Goal: Information Seeking & Learning: Learn about a topic

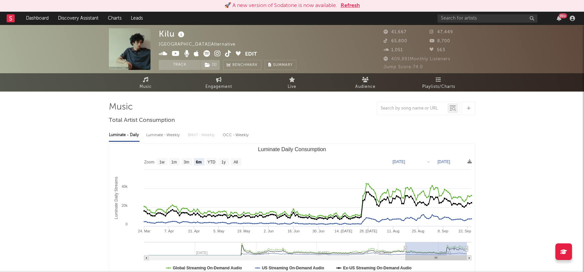
select select "6m"
click at [36, 17] on link "Dashboard" at bounding box center [37, 18] width 32 height 13
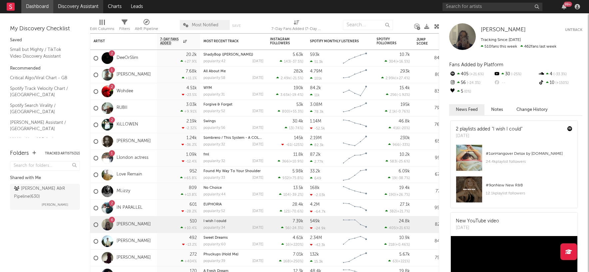
click at [70, 4] on link "Discovery Assistant" at bounding box center [78, 6] width 50 height 13
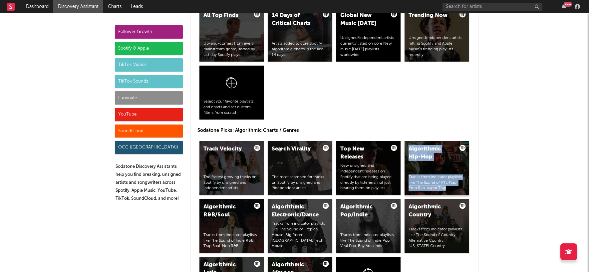
scroll to position [945, 0]
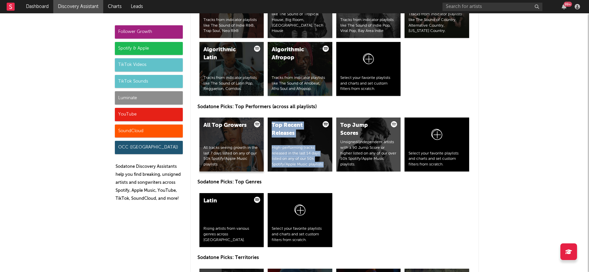
click at [220, 127] on div "All Top Growers" at bounding box center [226, 126] width 45 height 8
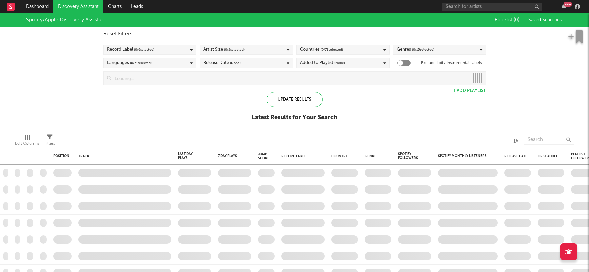
click at [386, 50] on icon at bounding box center [385, 50] width 3 height 4
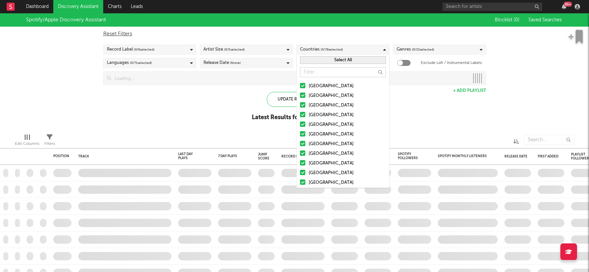
checkbox input "true"
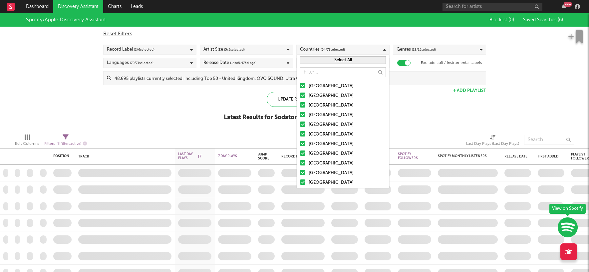
click at [339, 62] on button "Select All" at bounding box center [343, 60] width 86 height 8
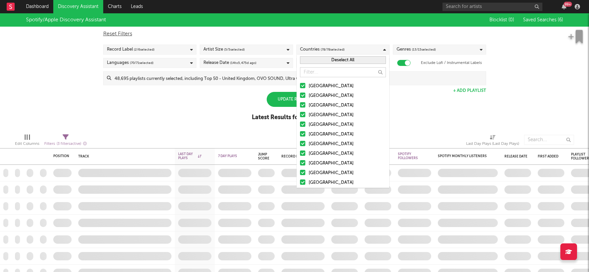
click at [339, 62] on button "Deselect All" at bounding box center [343, 60] width 86 height 8
click at [332, 114] on div "[GEOGRAPHIC_DATA]" at bounding box center [347, 115] width 77 height 8
click at [300, 114] on input "[GEOGRAPHIC_DATA]" at bounding box center [300, 115] width 0 height 8
click at [283, 100] on div "Update Results" at bounding box center [295, 99] width 56 height 15
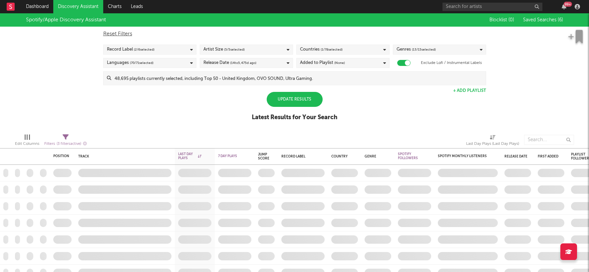
click at [284, 100] on div "Update Results" at bounding box center [295, 99] width 56 height 15
click at [296, 101] on div "Update Results" at bounding box center [295, 99] width 56 height 15
click at [311, 100] on div "Update Results" at bounding box center [295, 99] width 56 height 15
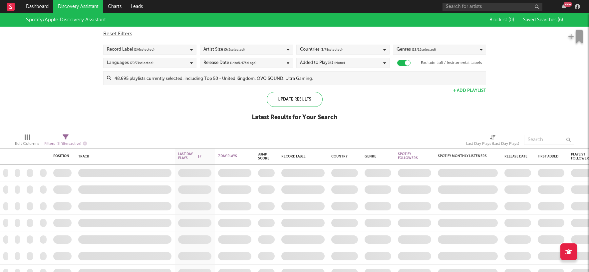
click at [375, 115] on div "Spotify/Apple Discovery Assistant Blocklist ( 0 ) Saved Searches ( 6 ) Reset Fi…" at bounding box center [294, 70] width 589 height 115
click at [299, 102] on div "Update Results" at bounding box center [295, 99] width 56 height 15
click at [298, 97] on div "Update Results" at bounding box center [295, 99] width 56 height 15
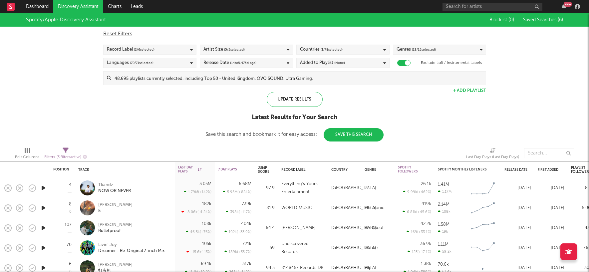
click at [43, 207] on icon "button" at bounding box center [43, 208] width 7 height 8
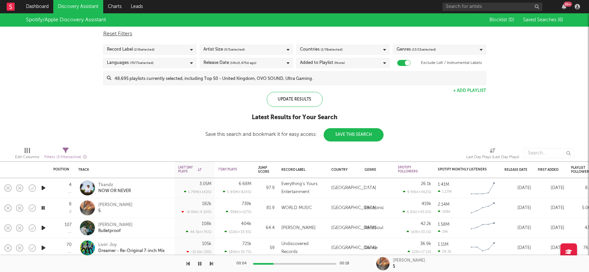
click at [161, 122] on div "Spotify/Apple Discovery Assistant Blocklist ( 0 ) Saved Searches ( 6 ) Reset Fi…" at bounding box center [294, 77] width 589 height 128
click at [231, 167] on div "7 Day Plays" at bounding box center [234, 169] width 33 height 13
click at [45, 188] on icon "button" at bounding box center [43, 188] width 7 height 8
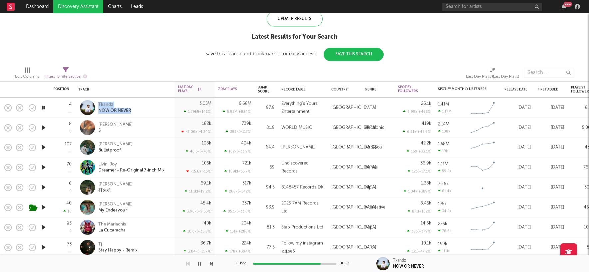
click at [44, 167] on icon "button" at bounding box center [43, 167] width 7 height 8
click at [44, 187] on icon "button" at bounding box center [43, 187] width 7 height 8
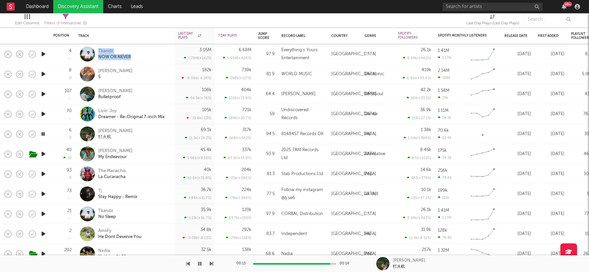
click at [43, 233] on icon "button" at bounding box center [43, 234] width 7 height 8
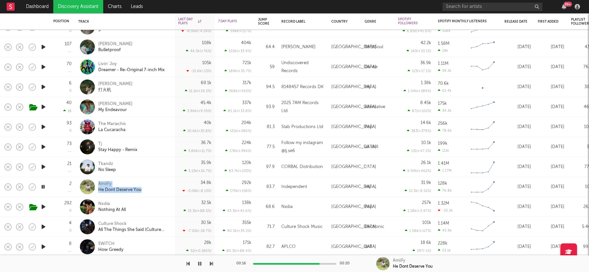
click at [42, 227] on icon "button" at bounding box center [43, 227] width 7 height 8
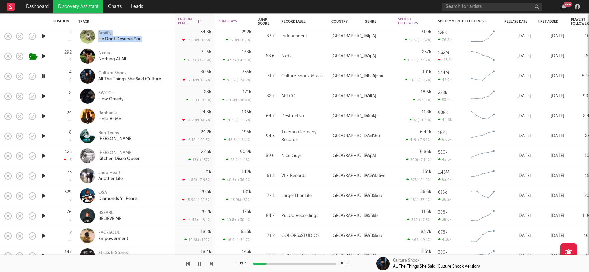
click at [42, 94] on icon "button" at bounding box center [43, 96] width 7 height 8
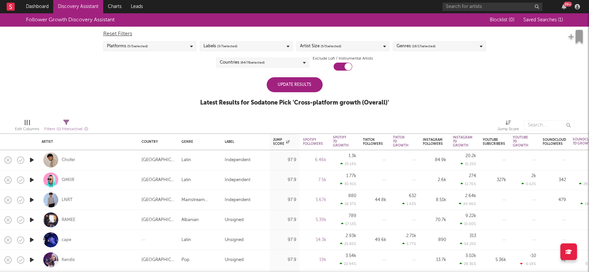
click at [309, 83] on div "Update Results" at bounding box center [295, 84] width 56 height 15
click at [309, 84] on div "Update Results" at bounding box center [295, 84] width 56 height 15
click at [30, 160] on icon "button" at bounding box center [31, 160] width 7 height 8
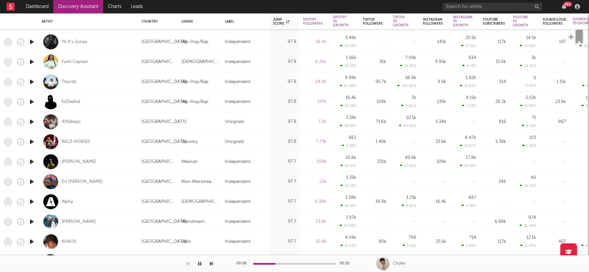
click at [31, 141] on icon "button" at bounding box center [31, 142] width 7 height 8
click at [275, 264] on div at bounding box center [294, 264] width 83 height 2
click at [31, 241] on icon "button" at bounding box center [31, 242] width 7 height 8
click at [32, 181] on icon "button" at bounding box center [31, 182] width 7 height 8
click at [294, 263] on div at bounding box center [294, 264] width 83 height 2
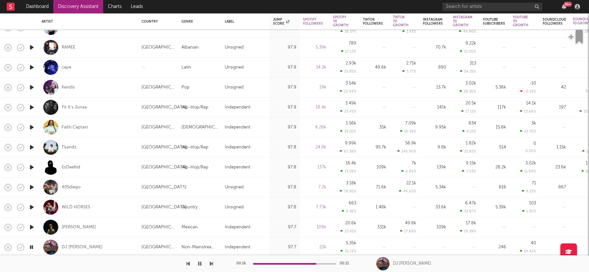
click at [32, 47] on icon "button" at bounding box center [31, 47] width 7 height 8
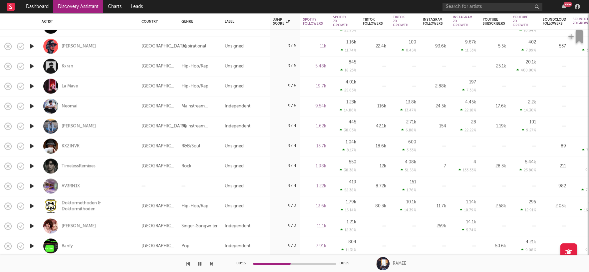
click at [31, 126] on icon "button" at bounding box center [31, 126] width 7 height 8
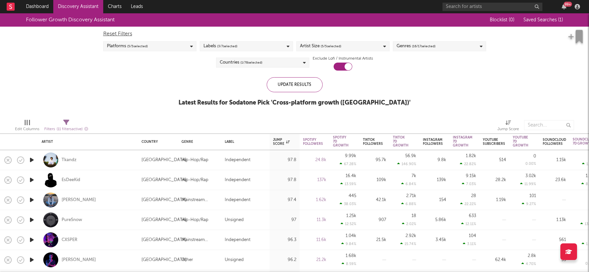
click at [31, 178] on icon "button" at bounding box center [31, 180] width 7 height 8
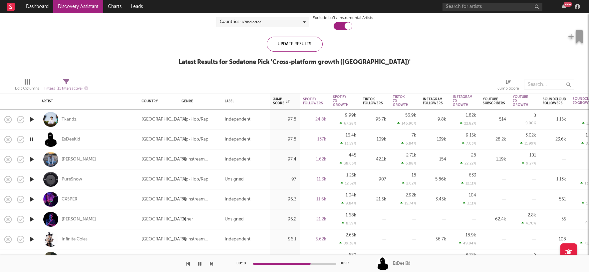
click at [32, 179] on icon "button" at bounding box center [31, 179] width 7 height 8
click at [32, 199] on icon "button" at bounding box center [31, 199] width 7 height 8
click at [32, 218] on icon "button" at bounding box center [31, 219] width 7 height 8
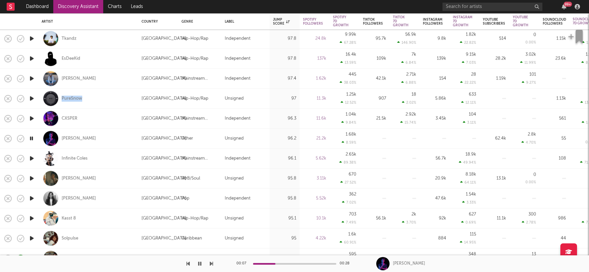
click at [31, 157] on icon "button" at bounding box center [31, 158] width 7 height 8
click at [289, 263] on div at bounding box center [294, 264] width 83 height 2
click at [32, 238] on icon "button" at bounding box center [31, 238] width 7 height 8
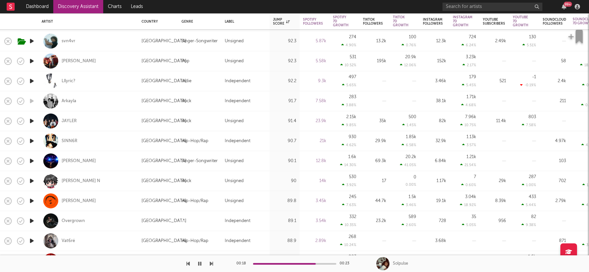
click at [33, 221] on icon "button" at bounding box center [31, 221] width 7 height 8
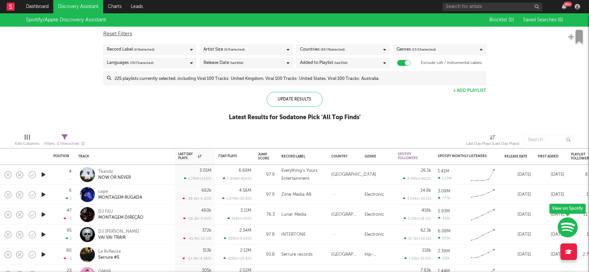
click at [386, 50] on icon at bounding box center [385, 50] width 3 height 4
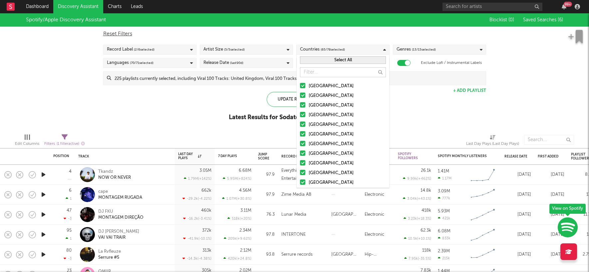
click at [338, 60] on button "Select All" at bounding box center [343, 60] width 86 height 8
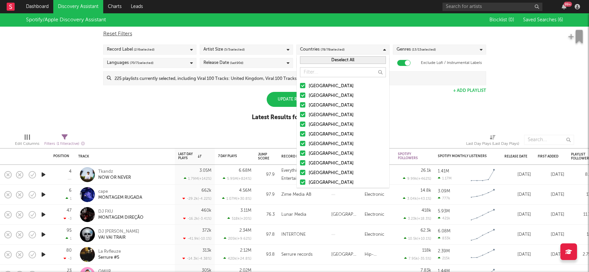
click at [340, 59] on button "Deselect All" at bounding box center [343, 60] width 86 height 8
click at [302, 114] on div at bounding box center [302, 114] width 5 height 5
click at [300, 114] on input "[GEOGRAPHIC_DATA]" at bounding box center [300, 115] width 0 height 8
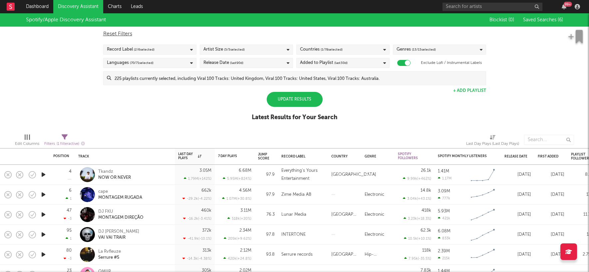
click at [148, 130] on div "Edit Columns Filters ( 1 filter active) Last Day Plays (Last Day Plays)" at bounding box center [294, 138] width 589 height 20
click at [385, 49] on icon at bounding box center [385, 50] width 3 height 4
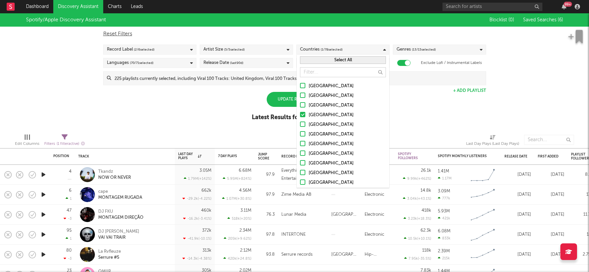
click at [212, 114] on div "Spotify/Apple Discovery Assistant Blocklist ( 0 ) Saved Searches ( 6 ) Reset Fi…" at bounding box center [294, 70] width 589 height 115
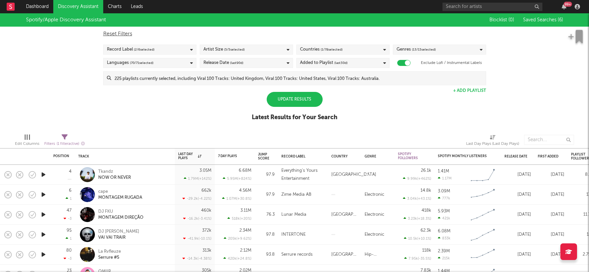
click at [295, 98] on div "Update Results" at bounding box center [295, 99] width 56 height 15
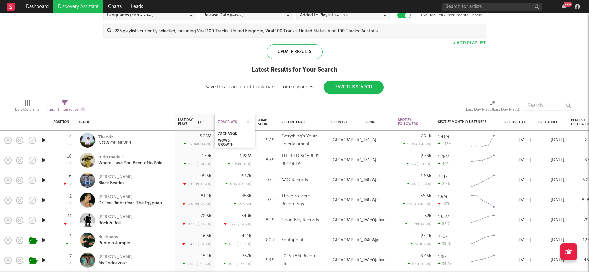
click at [233, 122] on div "7 Day Plays" at bounding box center [229, 122] width 23 height 4
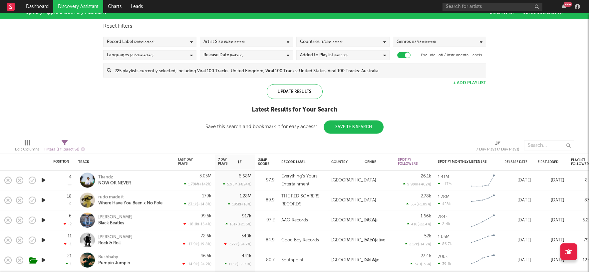
click at [43, 200] on icon "button" at bounding box center [43, 200] width 7 height 8
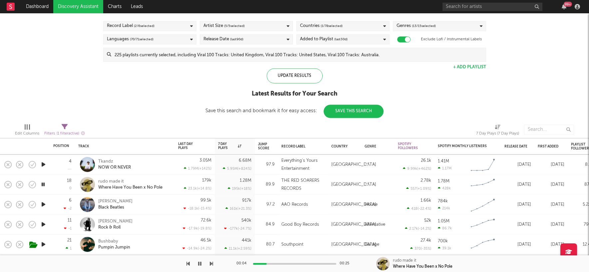
click at [43, 223] on icon "button" at bounding box center [43, 224] width 7 height 8
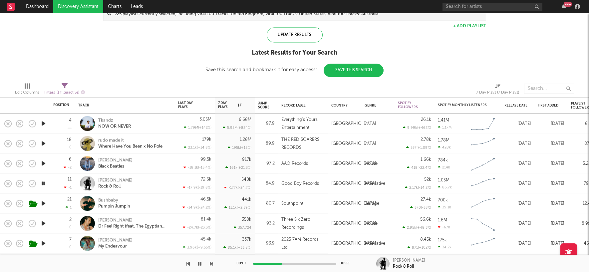
click at [44, 203] on icon "button" at bounding box center [43, 203] width 7 height 8
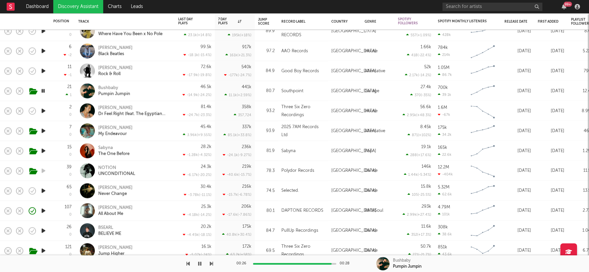
click at [43, 231] on icon "button" at bounding box center [43, 231] width 7 height 8
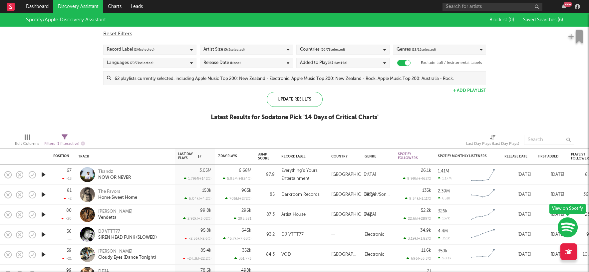
click at [384, 50] on icon at bounding box center [385, 50] width 3 height 4
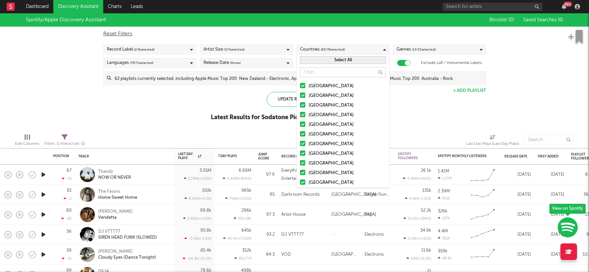
click at [348, 59] on button "Select All" at bounding box center [343, 60] width 86 height 8
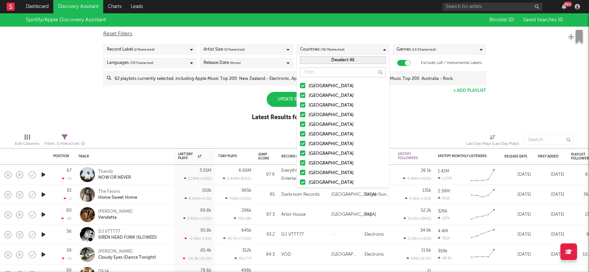
click at [332, 61] on button "Deselect All" at bounding box center [343, 60] width 86 height 8
click at [303, 114] on div at bounding box center [302, 114] width 5 height 5
click at [300, 114] on input "[GEOGRAPHIC_DATA]" at bounding box center [300, 115] width 0 height 8
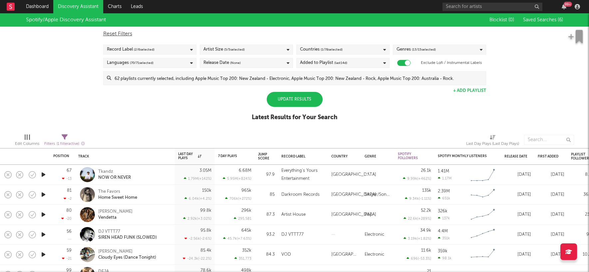
click at [413, 103] on div "Spotify/Apple Discovery Assistant Blocklist ( 0 ) Saved Searches ( 6 ) Reset Fi…" at bounding box center [294, 70] width 589 height 115
click at [294, 99] on div "Update Results" at bounding box center [295, 99] width 56 height 15
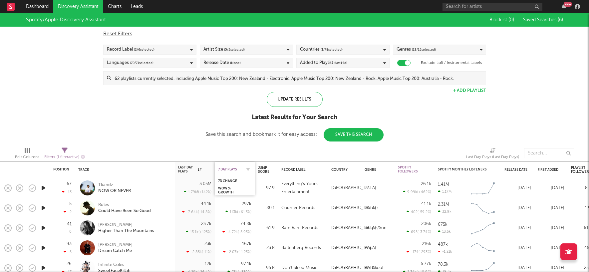
click at [232, 168] on div "7 Day Plays" at bounding box center [229, 170] width 23 height 4
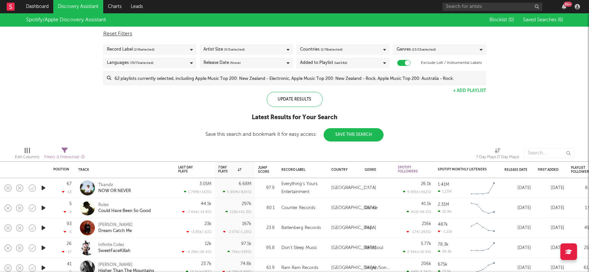
click at [43, 208] on icon "button" at bounding box center [43, 208] width 7 height 8
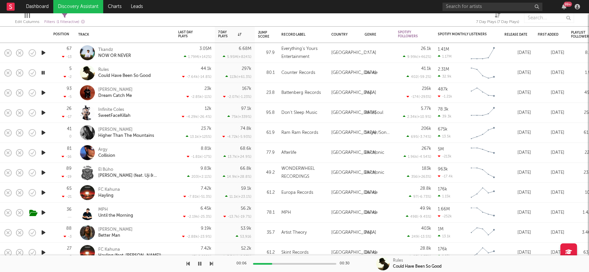
click at [42, 151] on icon "button" at bounding box center [43, 153] width 7 height 8
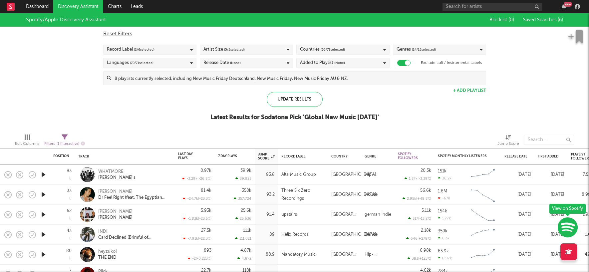
click at [384, 51] on icon at bounding box center [385, 50] width 3 height 4
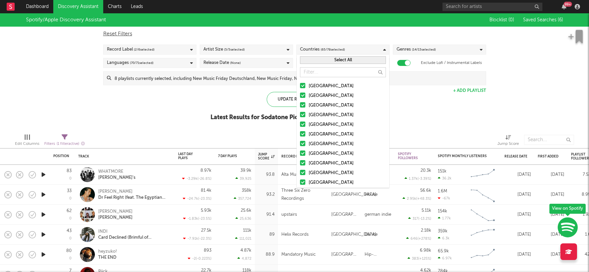
click at [333, 59] on button "Select All" at bounding box center [343, 60] width 86 height 8
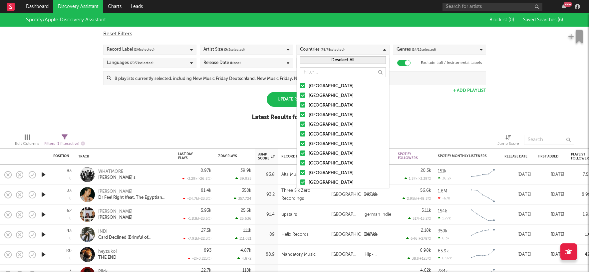
click at [337, 59] on button "Deselect All" at bounding box center [343, 60] width 86 height 8
click at [303, 115] on div at bounding box center [302, 114] width 5 height 5
click at [300, 115] on input "[GEOGRAPHIC_DATA]" at bounding box center [300, 115] width 0 height 8
click at [282, 102] on div "Update Results" at bounding box center [295, 99] width 56 height 15
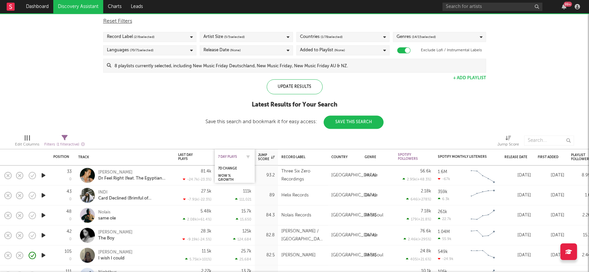
click at [229, 157] on div "7 Day Plays" at bounding box center [229, 157] width 23 height 4
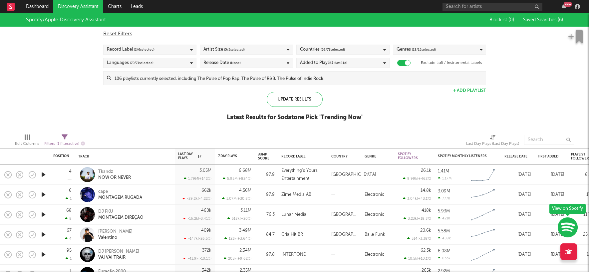
click at [385, 49] on icon at bounding box center [385, 50] width 3 height 4
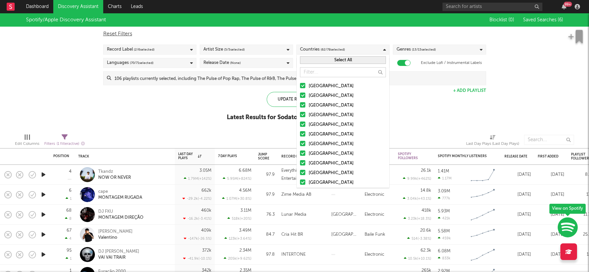
click at [349, 60] on button "Select All" at bounding box center [343, 60] width 86 height 8
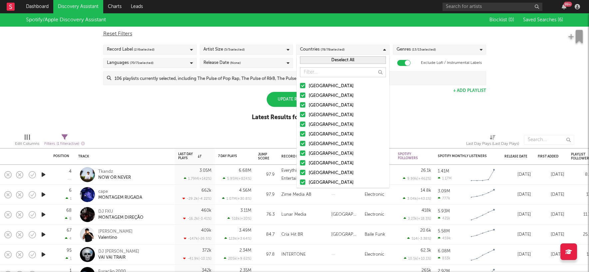
click at [346, 59] on button "Deselect All" at bounding box center [343, 60] width 86 height 8
click at [303, 114] on div at bounding box center [302, 114] width 5 height 5
click at [300, 114] on input "[GEOGRAPHIC_DATA]" at bounding box center [300, 115] width 0 height 8
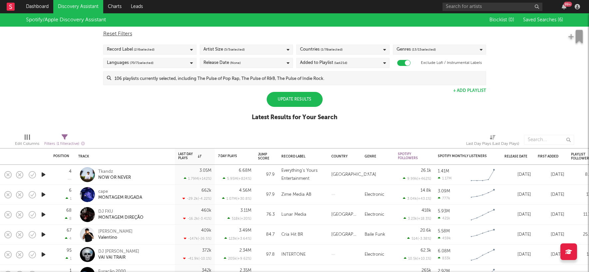
click at [225, 128] on div "Edit Columns Filters ( 1 filter active) Last Day Plays (Last Day Plays)" at bounding box center [294, 138] width 589 height 20
click at [307, 102] on div "Update Results" at bounding box center [295, 99] width 56 height 15
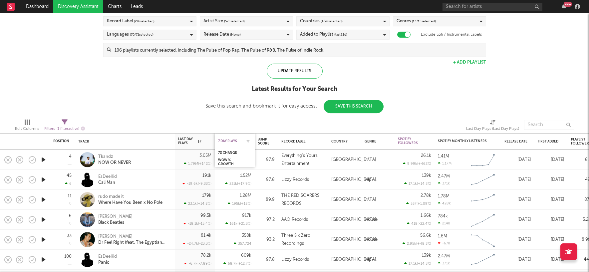
click at [234, 140] on div "7 Day Plays" at bounding box center [229, 141] width 23 height 4
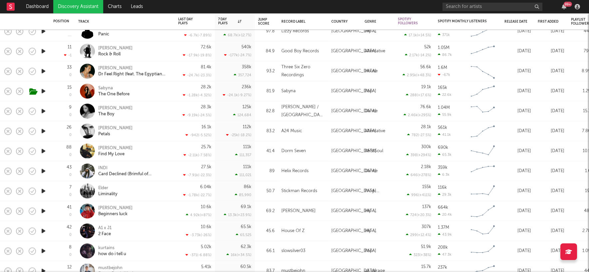
click at [44, 250] on icon "button" at bounding box center [43, 251] width 7 height 8
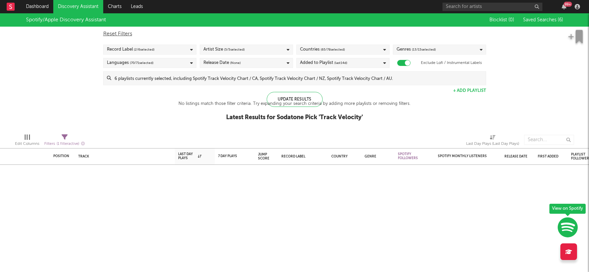
click at [304, 100] on div "No listings match those filter criteria. Try expanding your search criteria by …" at bounding box center [295, 104] width 232 height 8
click at [385, 49] on icon at bounding box center [385, 50] width 3 height 4
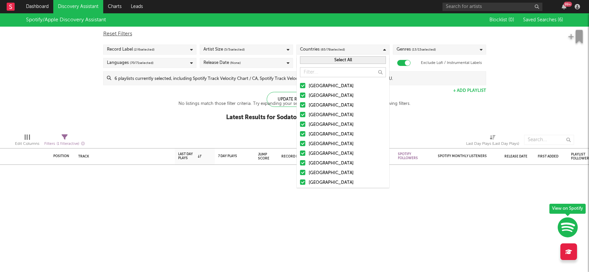
click at [344, 60] on button "Select All" at bounding box center [343, 60] width 86 height 8
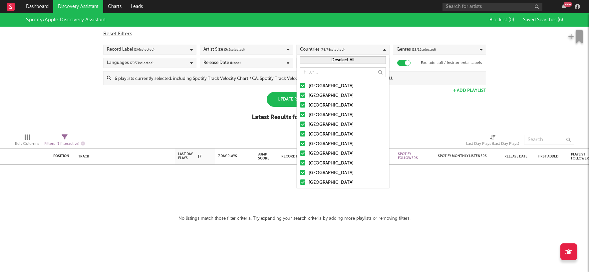
click at [347, 59] on button "Deselect All" at bounding box center [343, 60] width 86 height 8
click at [303, 115] on div at bounding box center [302, 114] width 5 height 5
click at [300, 115] on input "[GEOGRAPHIC_DATA]" at bounding box center [300, 115] width 0 height 8
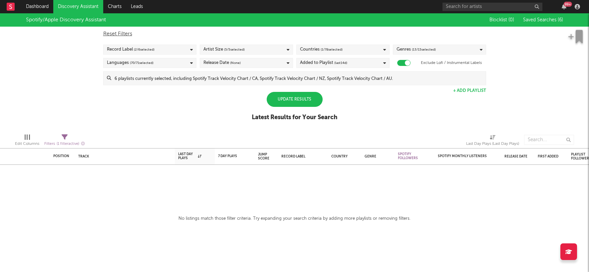
drag, startPoint x: 197, startPoint y: 110, endPoint x: 206, endPoint y: 108, distance: 9.3
click at [197, 110] on div "Spotify/Apple Discovery Assistant Blocklist ( 0 ) Saved Searches ( 6 ) Reset Fi…" at bounding box center [294, 70] width 589 height 115
click at [311, 101] on div "Update Results" at bounding box center [295, 99] width 56 height 15
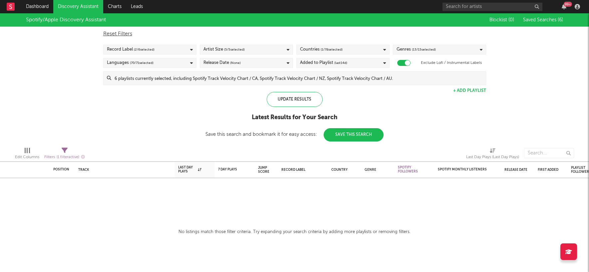
click at [384, 49] on icon at bounding box center [385, 50] width 3 height 4
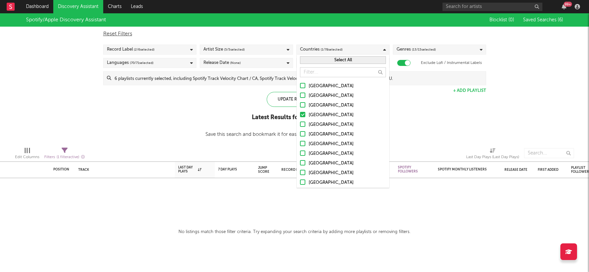
click at [325, 87] on div "[GEOGRAPHIC_DATA]" at bounding box center [347, 86] width 77 height 8
click at [300, 87] on input "[GEOGRAPHIC_DATA]" at bounding box center [300, 86] width 0 height 8
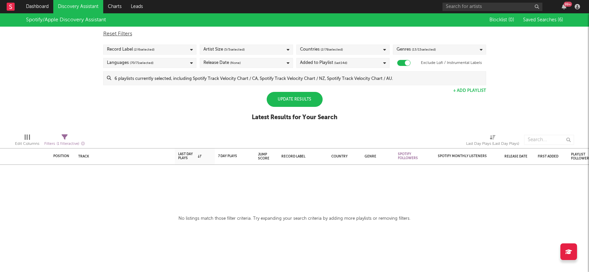
drag, startPoint x: 234, startPoint y: 107, endPoint x: 267, endPoint y: 100, distance: 33.7
click at [234, 107] on div "Spotify/Apple Discovery Assistant Blocklist ( 0 ) Saved Searches ( 6 ) Reset Fi…" at bounding box center [294, 70] width 589 height 115
click at [303, 102] on div "Update Results" at bounding box center [295, 99] width 56 height 15
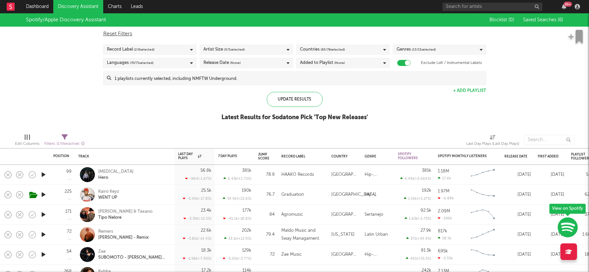
click at [384, 49] on icon at bounding box center [385, 50] width 3 height 4
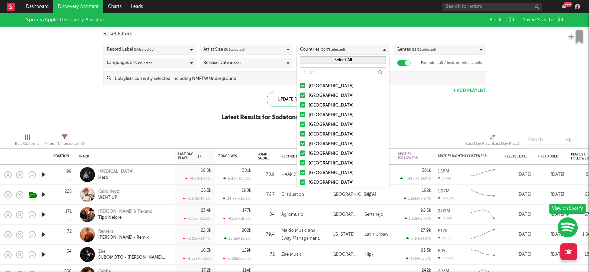
click at [324, 62] on button "Select All" at bounding box center [343, 60] width 86 height 8
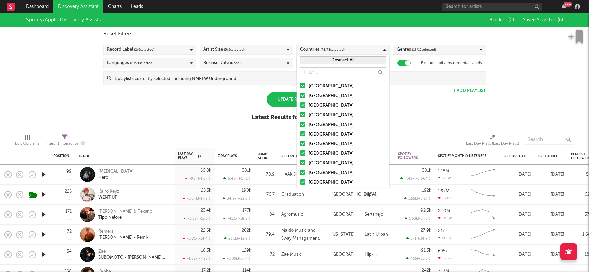
click at [327, 60] on button "Deselect All" at bounding box center [343, 60] width 86 height 8
click at [303, 114] on div at bounding box center [302, 114] width 5 height 5
click at [300, 114] on input "[GEOGRAPHIC_DATA]" at bounding box center [300, 115] width 0 height 8
click at [288, 99] on div "Update Results" at bounding box center [295, 99] width 56 height 15
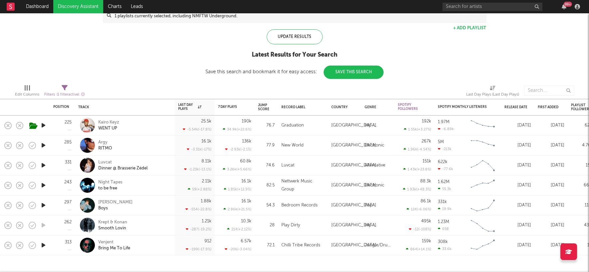
click at [42, 243] on icon "button" at bounding box center [43, 245] width 7 height 8
click at [44, 245] on icon "button" at bounding box center [43, 245] width 6 height 8
click at [42, 145] on icon "button" at bounding box center [43, 145] width 7 height 8
click at [282, 264] on div at bounding box center [294, 264] width 83 height 2
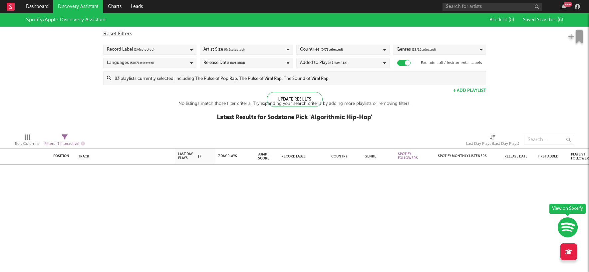
click at [386, 50] on icon at bounding box center [385, 50] width 3 height 4
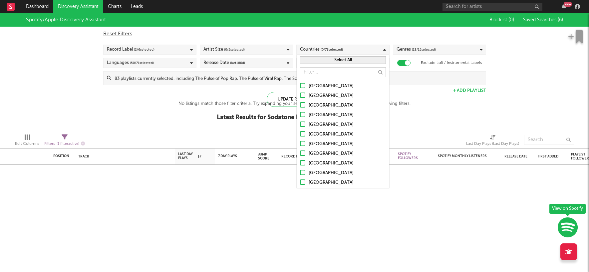
click at [313, 113] on div "[GEOGRAPHIC_DATA]" at bounding box center [347, 115] width 77 height 8
click at [300, 113] on input "[GEOGRAPHIC_DATA]" at bounding box center [300, 115] width 0 height 8
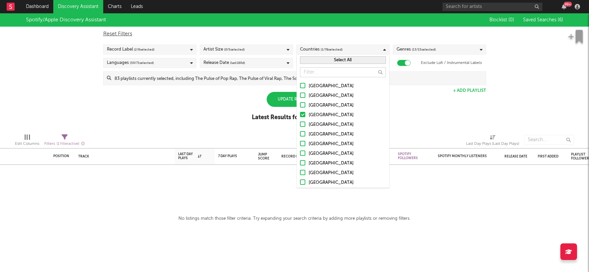
click at [284, 98] on div "Update Results" at bounding box center [295, 99] width 56 height 15
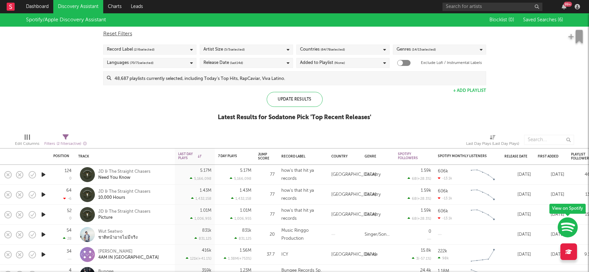
click at [386, 48] on icon at bounding box center [385, 50] width 3 height 4
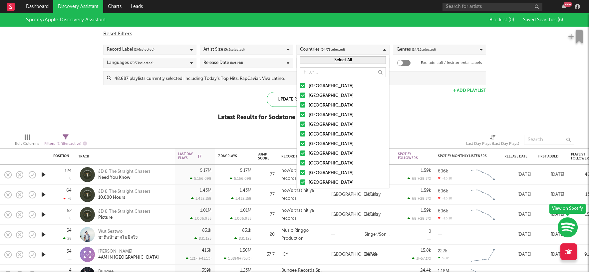
click at [343, 58] on button "Select All" at bounding box center [343, 60] width 86 height 8
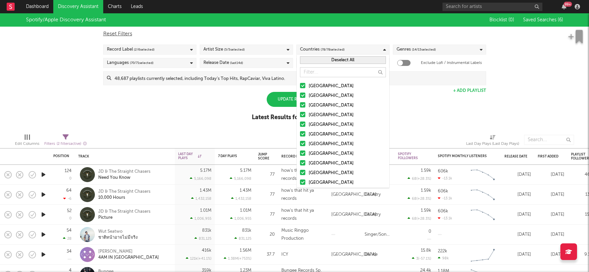
click at [339, 59] on button "Deselect All" at bounding box center [343, 60] width 86 height 8
click at [303, 114] on div at bounding box center [302, 114] width 5 height 5
click at [300, 114] on input "[GEOGRAPHIC_DATA]" at bounding box center [300, 115] width 0 height 8
click at [286, 98] on div "Update Results" at bounding box center [295, 99] width 56 height 15
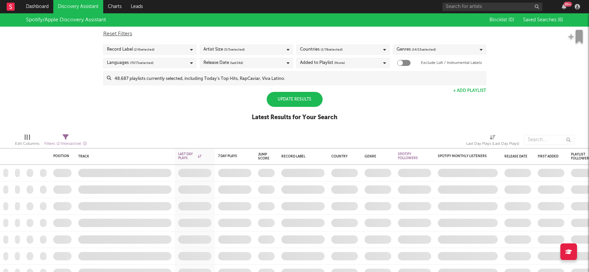
click at [288, 98] on div "Update Results" at bounding box center [295, 99] width 56 height 15
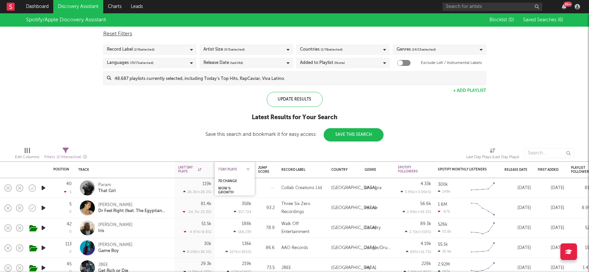
click at [231, 170] on div "7 Day Plays" at bounding box center [229, 170] width 23 height 4
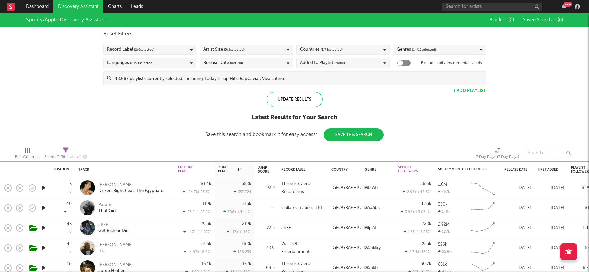
click at [43, 208] on icon "button" at bounding box center [43, 208] width 7 height 8
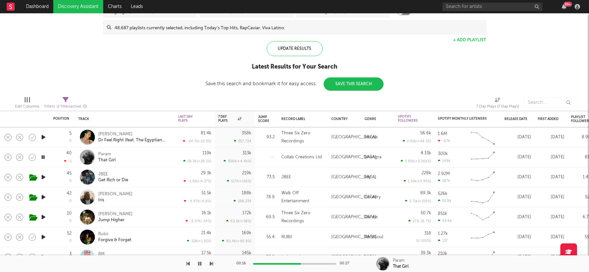
click at [42, 238] on icon "button" at bounding box center [43, 237] width 7 height 8
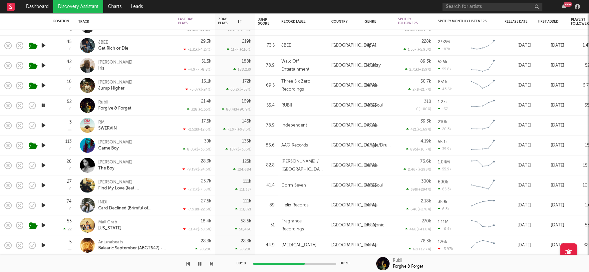
click at [105, 101] on div "Rubii" at bounding box center [114, 103] width 33 height 6
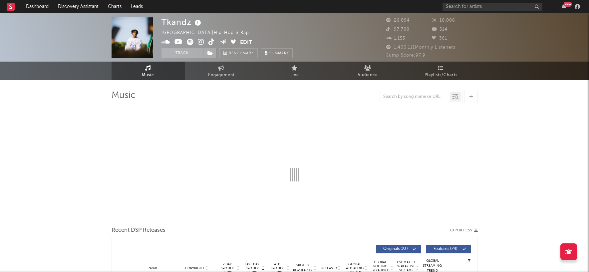
select select "6m"
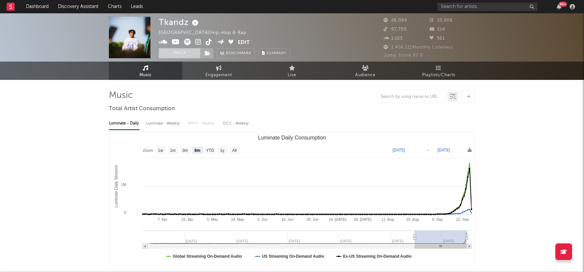
click at [183, 52] on button "Track" at bounding box center [180, 53] width 42 height 10
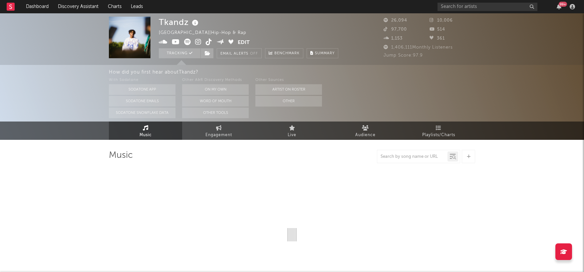
select select "6m"
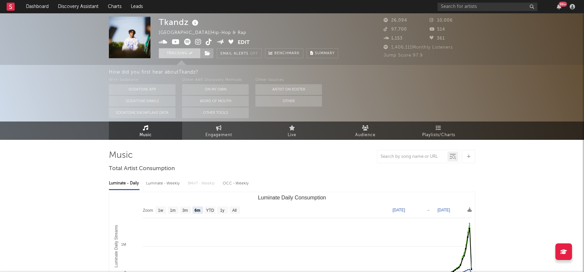
click at [192, 55] on button "Tracking" at bounding box center [180, 53] width 42 height 10
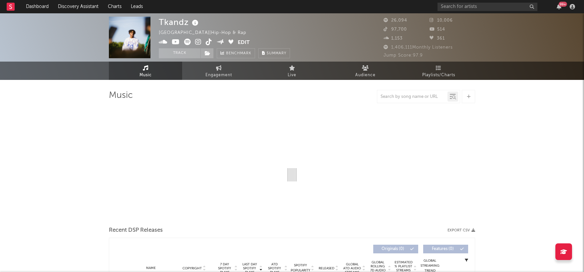
select select "6m"
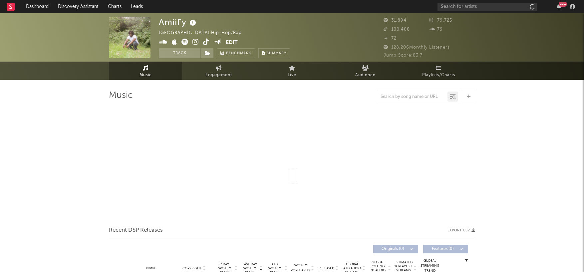
select select "1w"
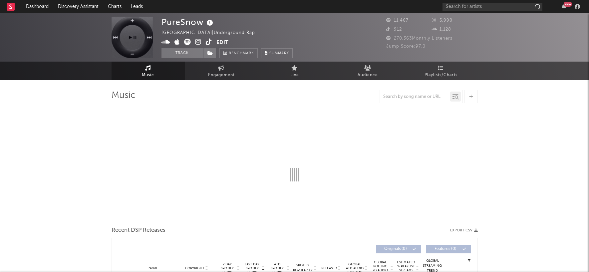
select select "1w"
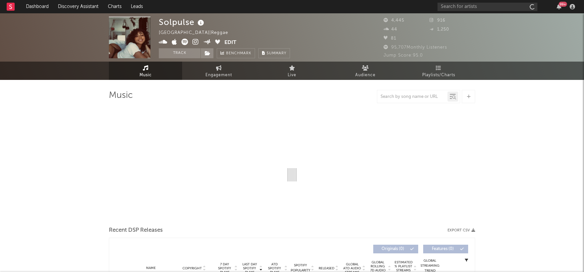
select select "1w"
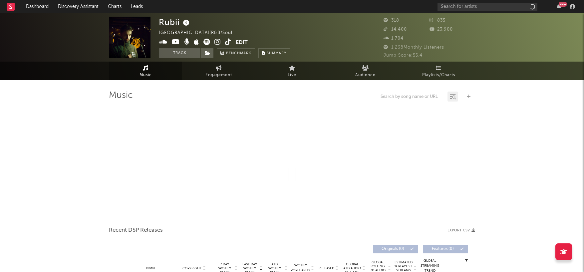
select select "1w"
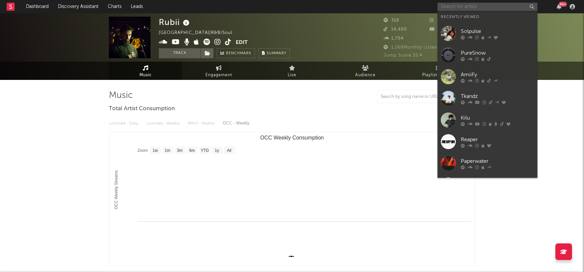
click at [479, 6] on input "text" at bounding box center [488, 7] width 100 height 8
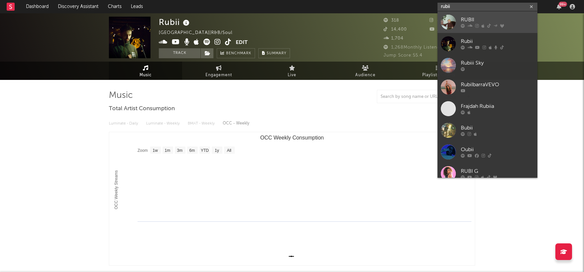
type input "rubii"
click at [472, 17] on div "RUBII" at bounding box center [497, 20] width 73 height 8
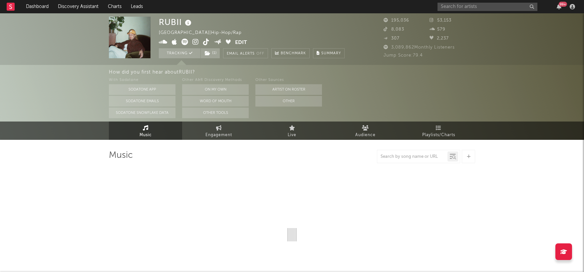
select select "6m"
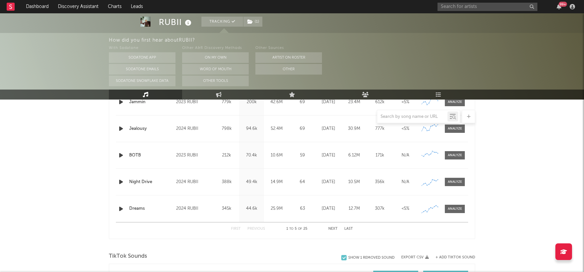
scroll to position [305, 0]
click at [333, 228] on button "Next" at bounding box center [333, 228] width 9 height 4
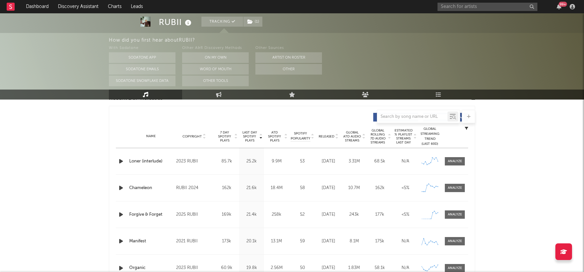
scroll to position [242, 0]
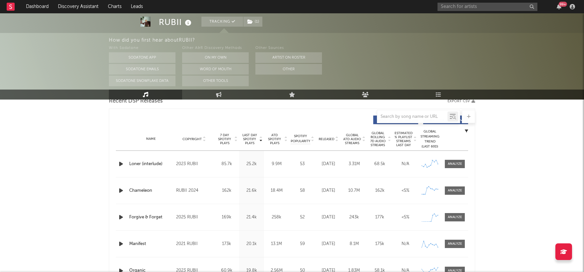
click at [200, 137] on span "Copyright" at bounding box center [192, 139] width 19 height 4
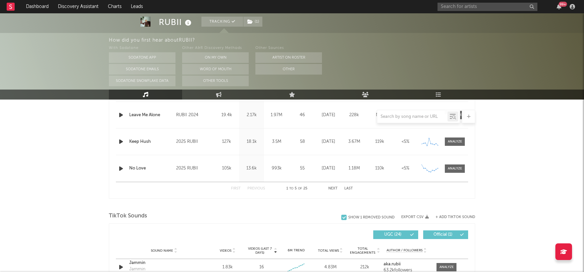
scroll to position [341, 0]
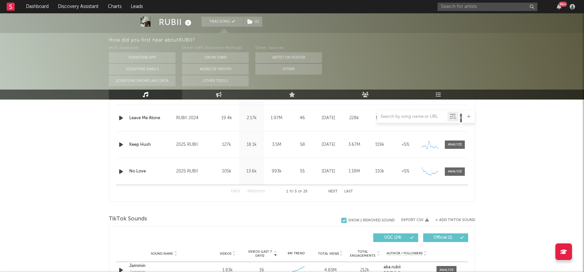
click at [330, 191] on button "Next" at bounding box center [333, 192] width 9 height 4
click at [350, 190] on button "Last" at bounding box center [349, 192] width 9 height 4
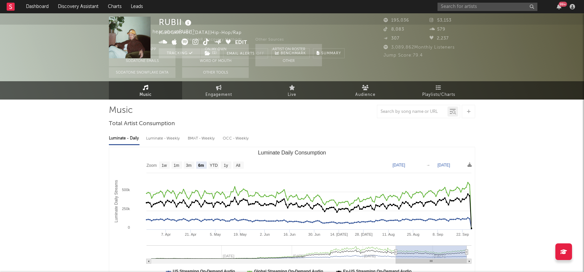
scroll to position [0, 0]
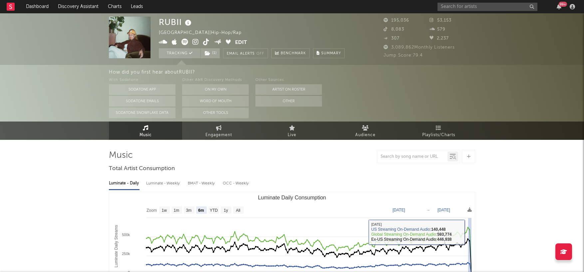
drag, startPoint x: 468, startPoint y: 233, endPoint x: 508, endPoint y: 226, distance: 39.8
type input "[DATE]"
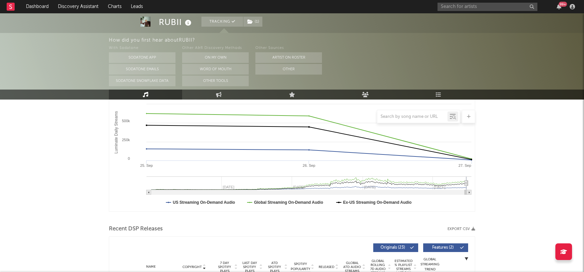
scroll to position [78, 0]
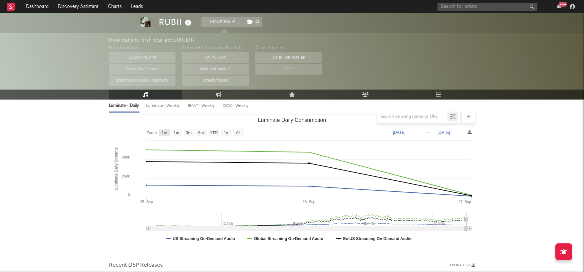
click at [165, 133] on text "1w" at bounding box center [164, 133] width 5 height 5
select select "1w"
type input "[DATE]"
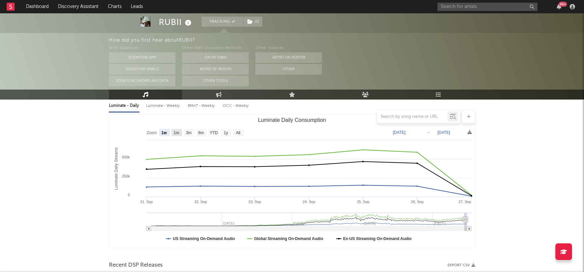
click at [178, 135] on rect "Luminate Daily Consumption" at bounding box center [177, 132] width 11 height 7
select select "1m"
type input "[DATE]"
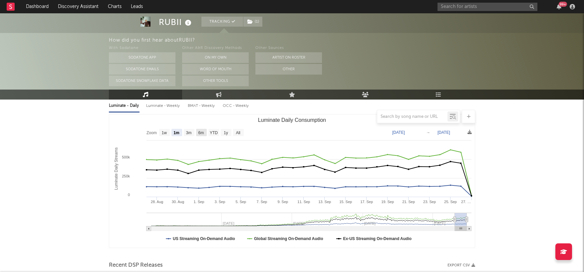
click at [203, 132] on text "6m" at bounding box center [202, 133] width 6 height 5
select select "6m"
type input "[DATE]"
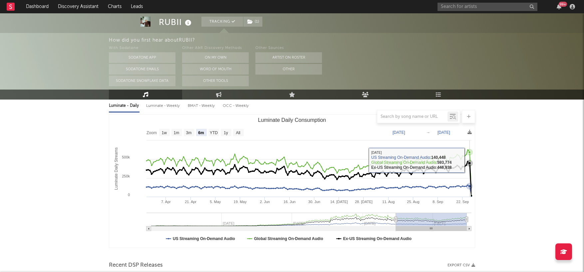
click at [469, 161] on icon "Luminate Daily Consumption" at bounding box center [469, 163] width 7 height 7
click at [469, 161] on icon "Luminate Daily Consumption" at bounding box center [468, 161] width 3 height 3
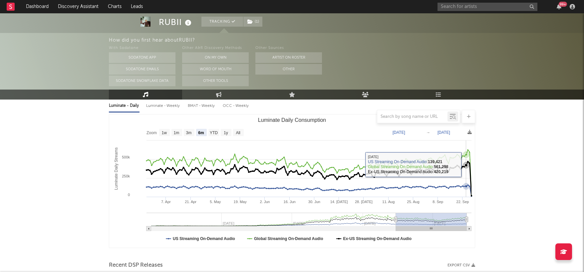
click at [467, 165] on icon "Luminate Daily Consumption" at bounding box center [466, 165] width 3 height 3
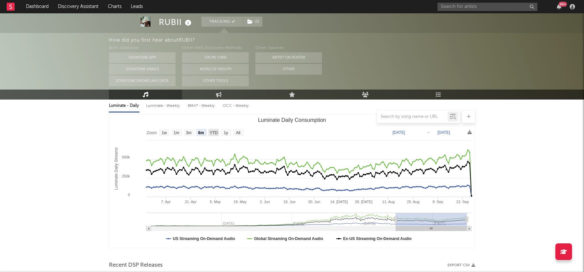
click at [215, 132] on text "YTD" at bounding box center [214, 133] width 8 height 5
select select "YTD"
type input "[DATE]"
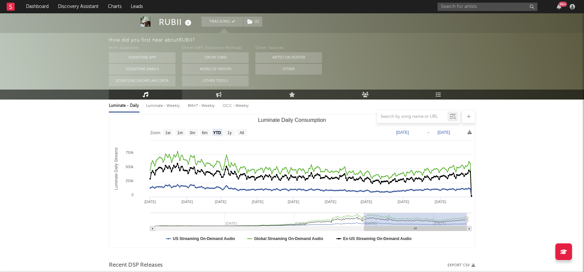
click at [166, 105] on div "Luminate - Weekly" at bounding box center [163, 105] width 35 height 11
select select "6m"
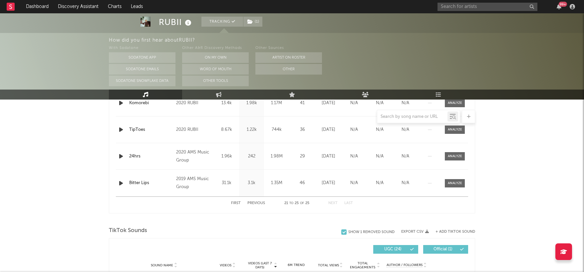
scroll to position [331, 0]
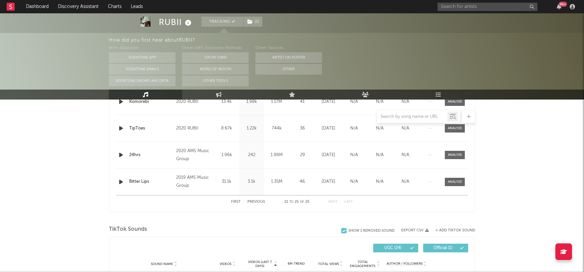
click at [229, 201] on div "First Previous 21 to 25 of 25 Next Last" at bounding box center [292, 201] width 353 height 13
click at [236, 201] on button "First" at bounding box center [236, 202] width 10 height 4
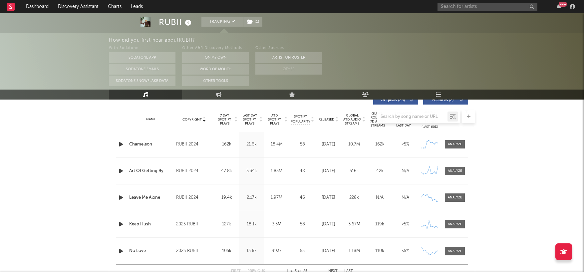
scroll to position [262, 0]
